Goal: Task Accomplishment & Management: Manage account settings

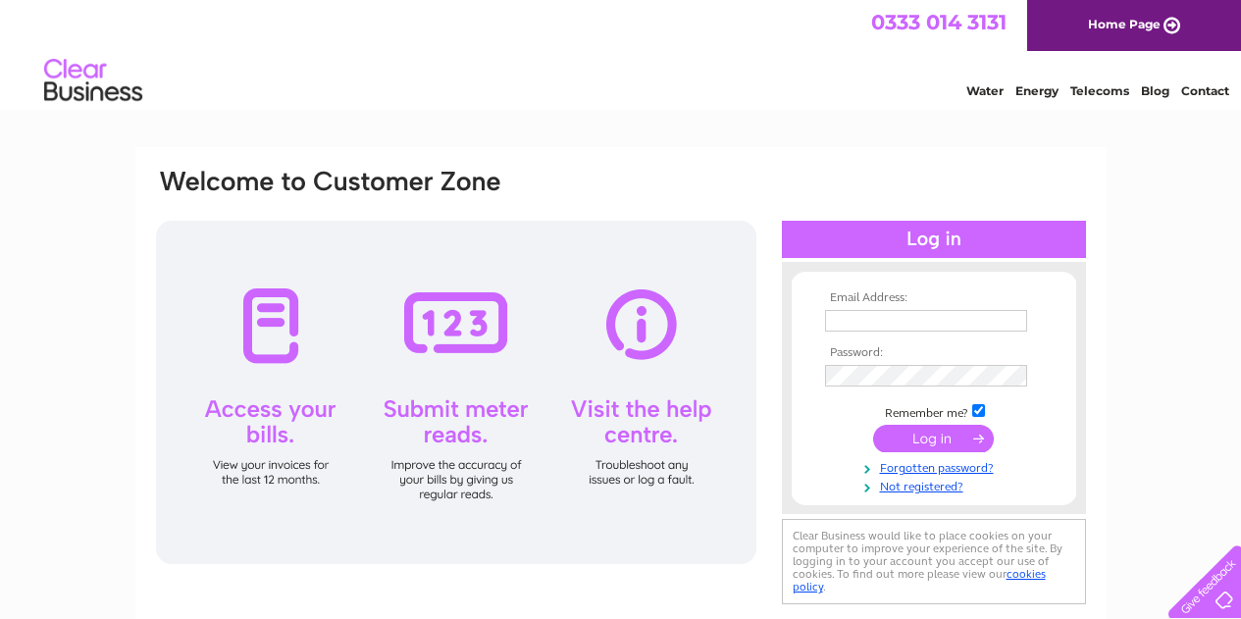
click at [895, 327] on input "text" at bounding box center [926, 321] width 202 height 22
type input "[EMAIL_ADDRESS][DOMAIN_NAME]"
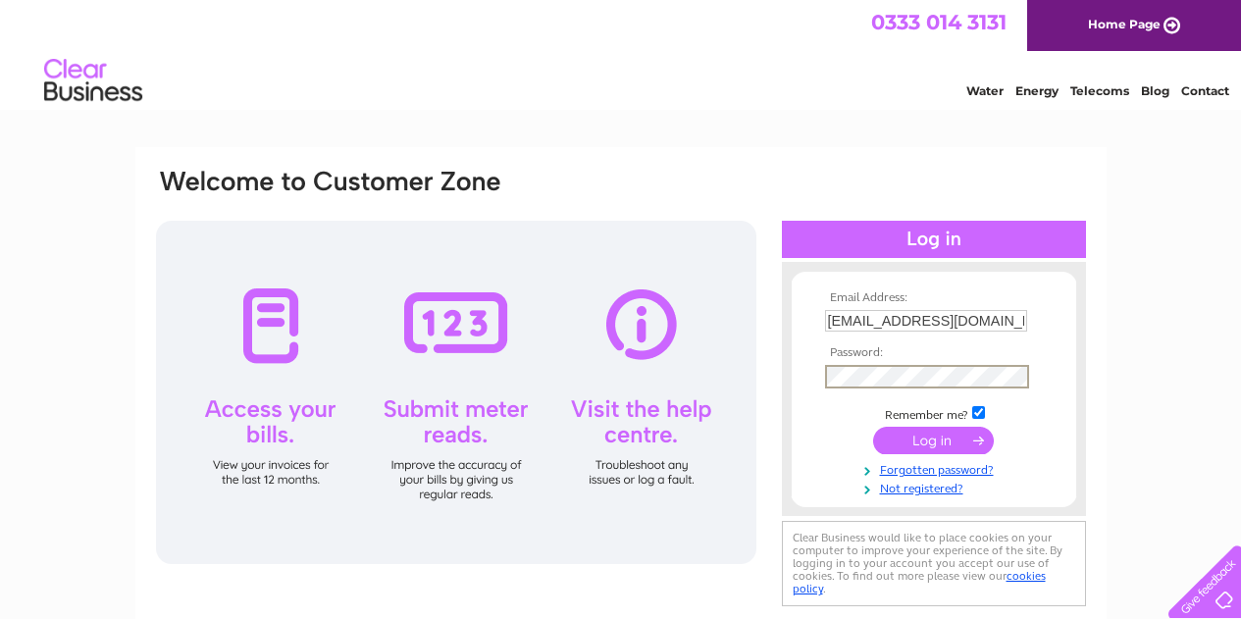
click at [873, 427] on input "submit" at bounding box center [933, 440] width 121 height 27
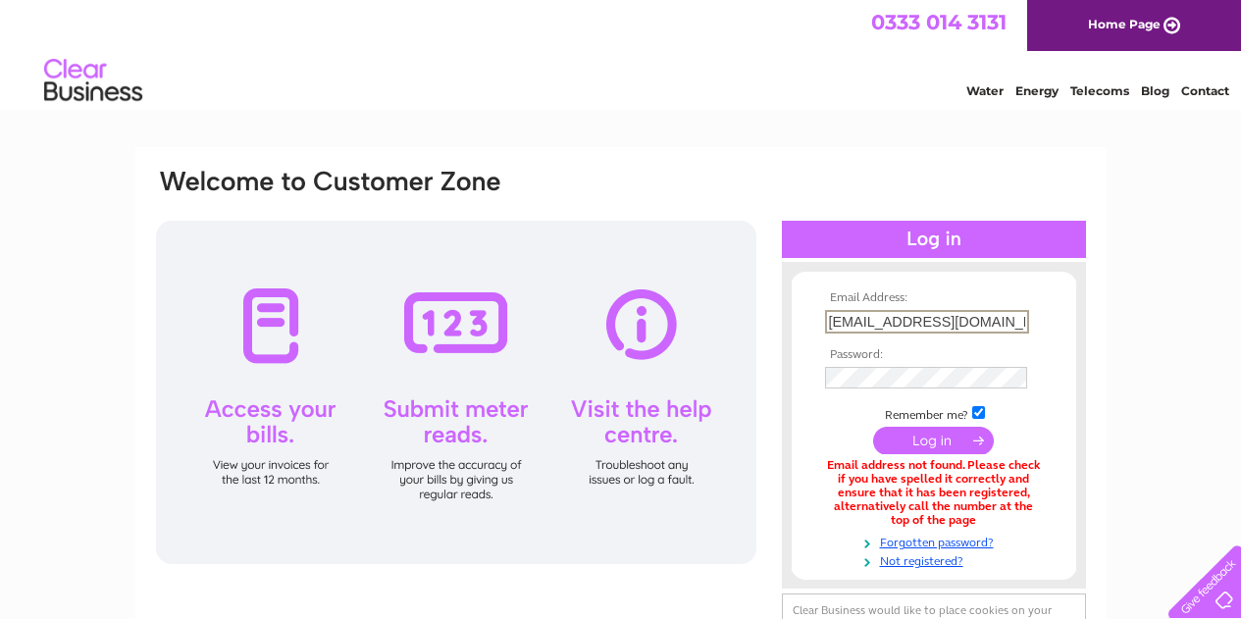
click at [1021, 323] on input "[EMAIL_ADDRESS][DOMAIN_NAME]" at bounding box center [927, 322] width 204 height 24
drag, startPoint x: 1021, startPoint y: 323, endPoint x: 798, endPoint y: 323, distance: 222.6
click at [798, 323] on form "Email Address: [EMAIL_ADDRESS][DOMAIN_NAME] Password:" at bounding box center [933, 430] width 284 height 278
type input "enquiries@abcarerepair.co.uk"
click at [873, 427] on input "submit" at bounding box center [933, 440] width 121 height 27
